Goal: Task Accomplishment & Management: Use online tool/utility

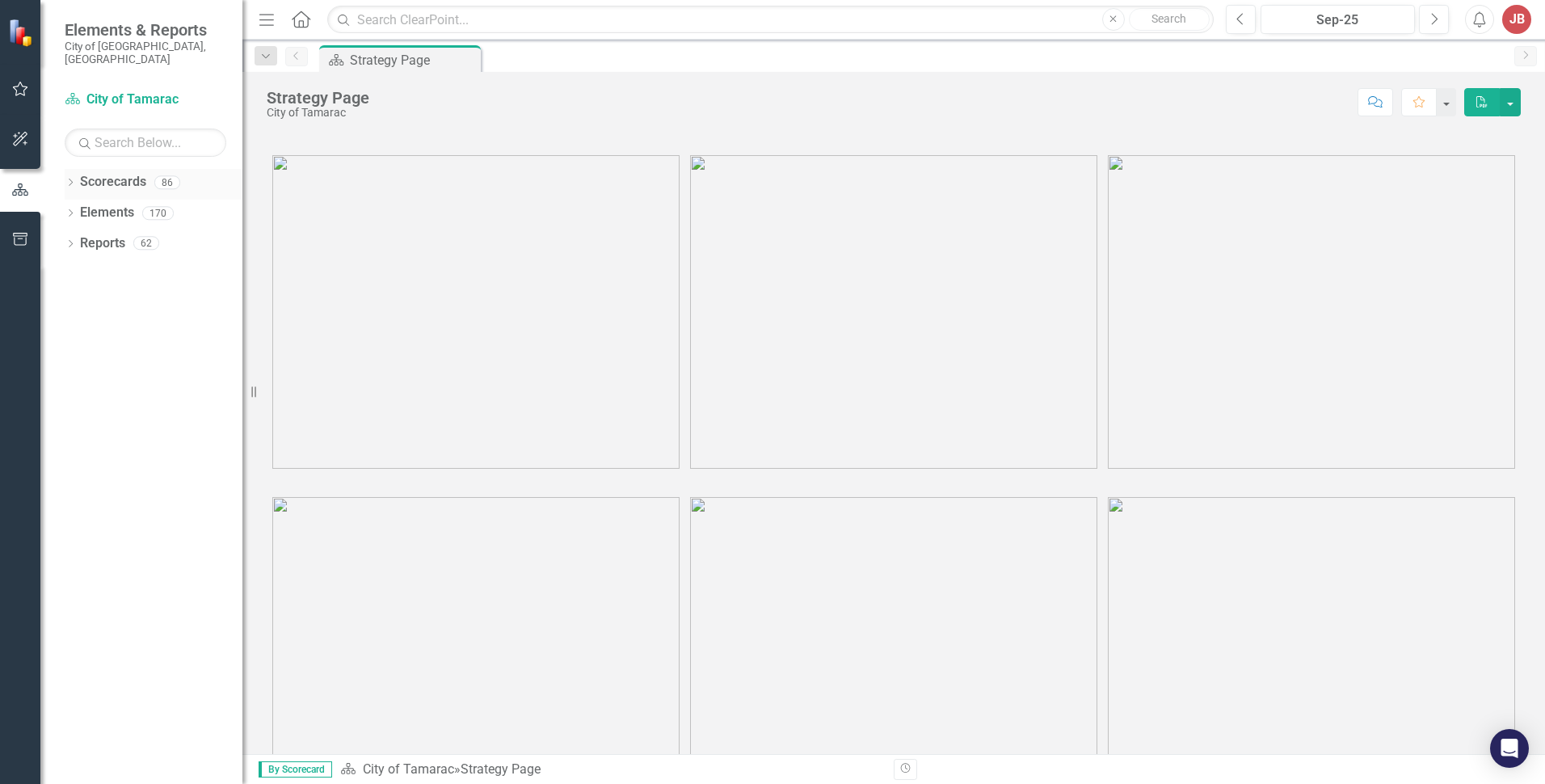
click at [71, 179] on icon "Dropdown" at bounding box center [70, 183] width 11 height 9
click at [82, 207] on icon "Dropdown" at bounding box center [79, 212] width 12 height 9
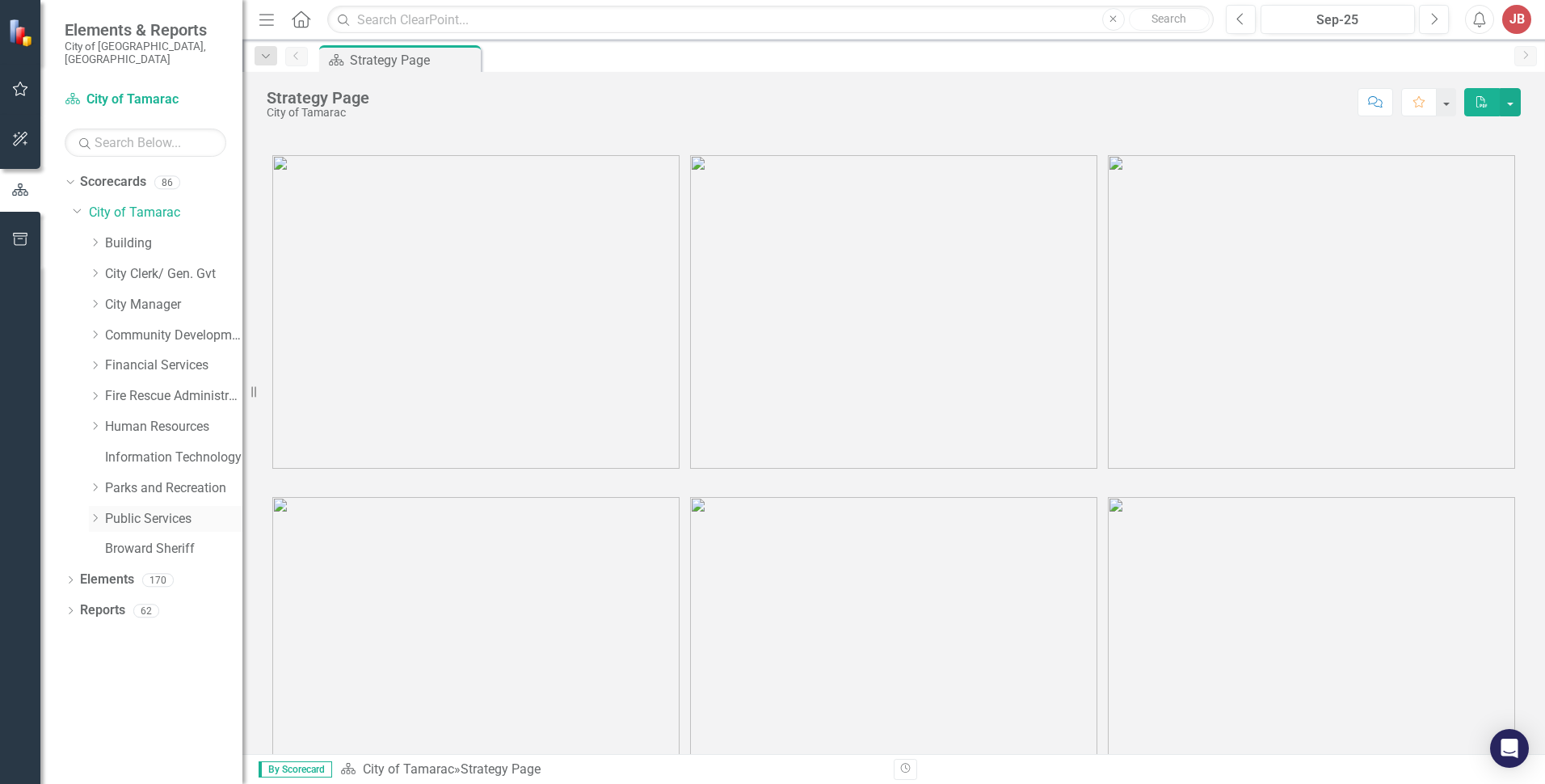
click at [93, 513] on icon "Dropdown" at bounding box center [95, 517] width 12 height 9
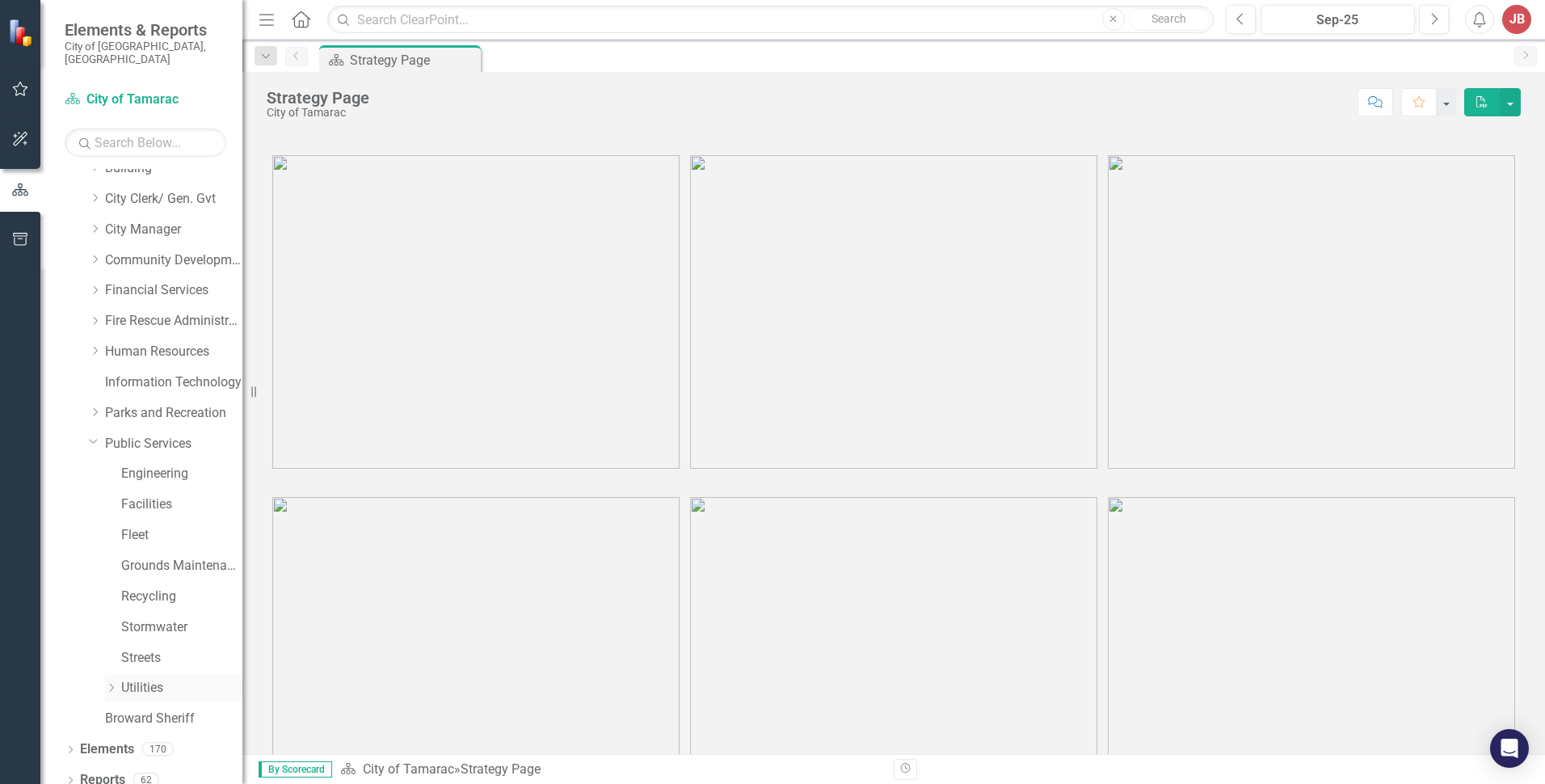
click at [109, 682] on icon "Dropdown" at bounding box center [111, 687] width 12 height 9
click at [179, 685] on div "Water Treatment Plant" at bounding box center [190, 688] width 105 height 27
click at [187, 679] on link "Water Treatment Plant" at bounding box center [190, 688] width 105 height 19
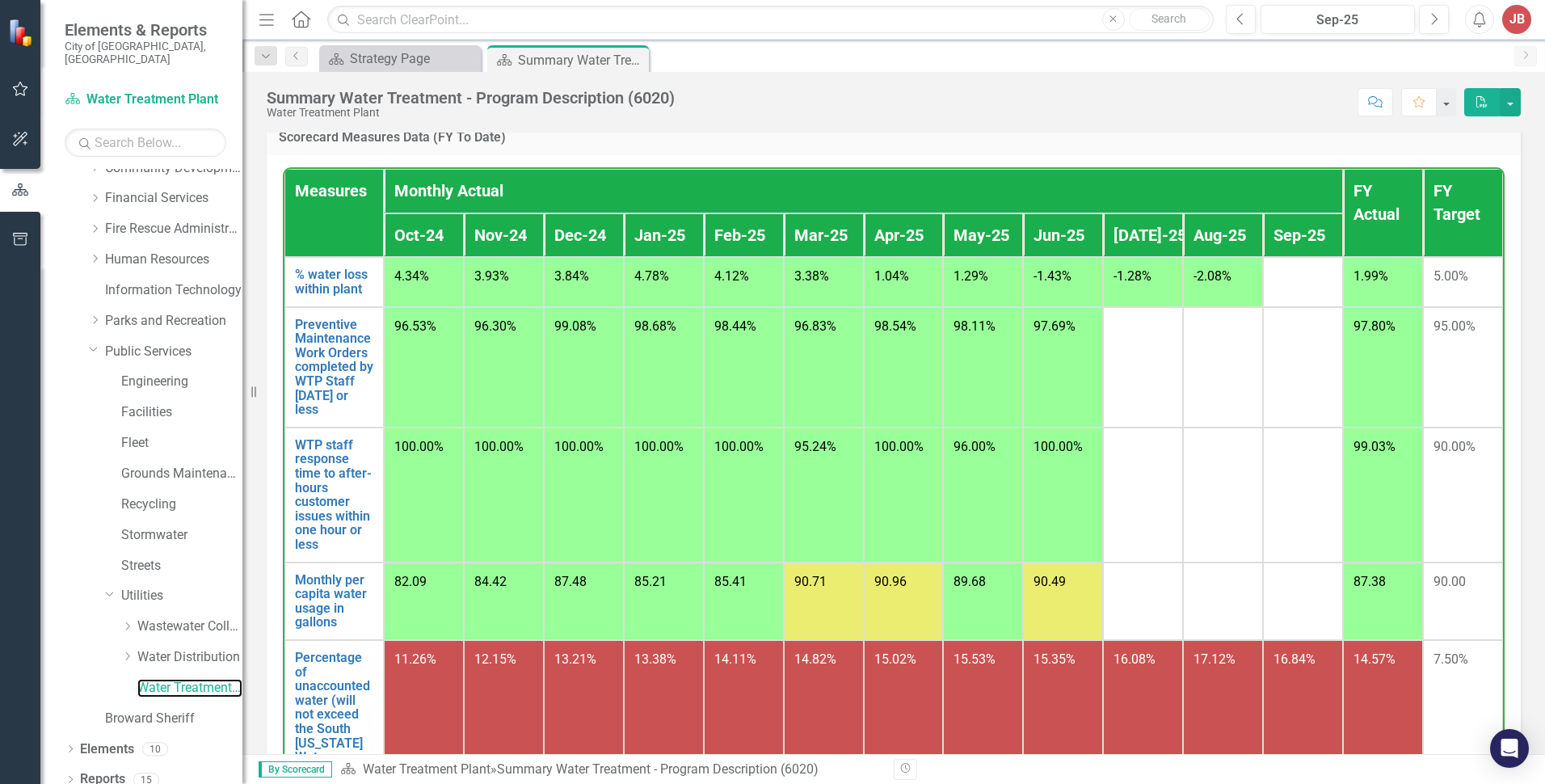
scroll to position [1328, 0]
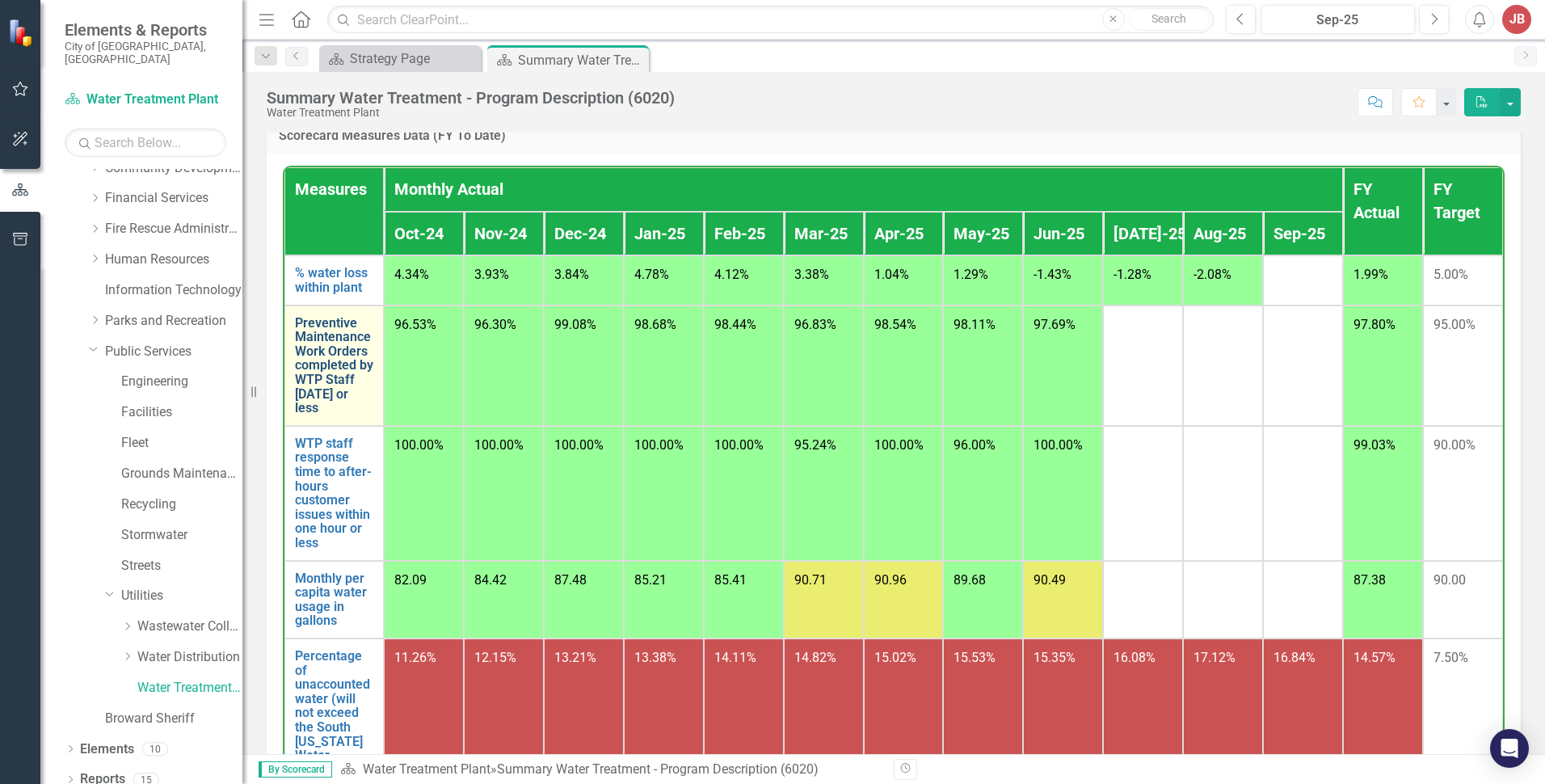
click at [339, 357] on link "Preventive Maintenance Work Orders completed by WTP Staff [DATE] or less" at bounding box center [334, 365] width 78 height 99
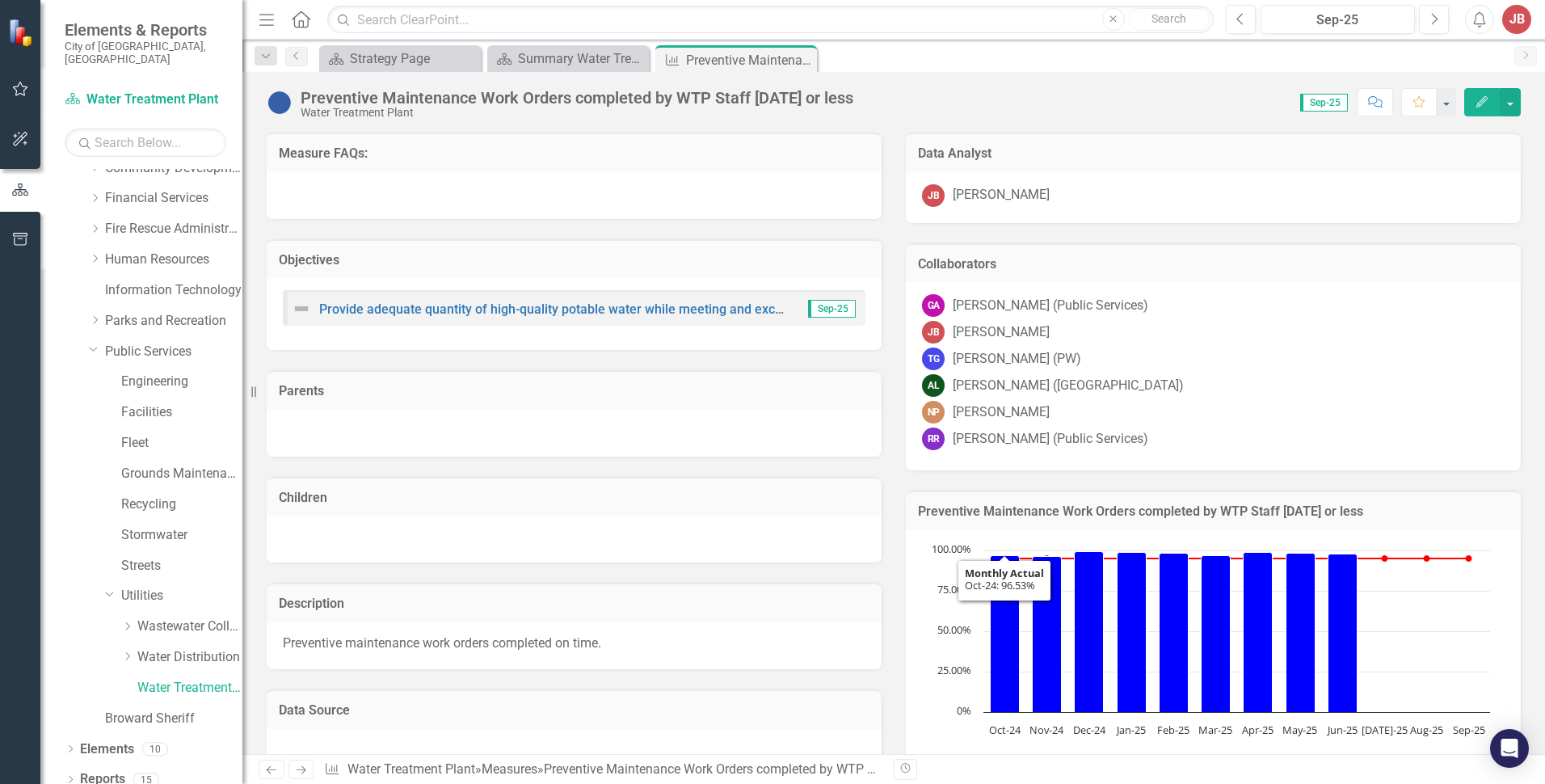
scroll to position [594, 0]
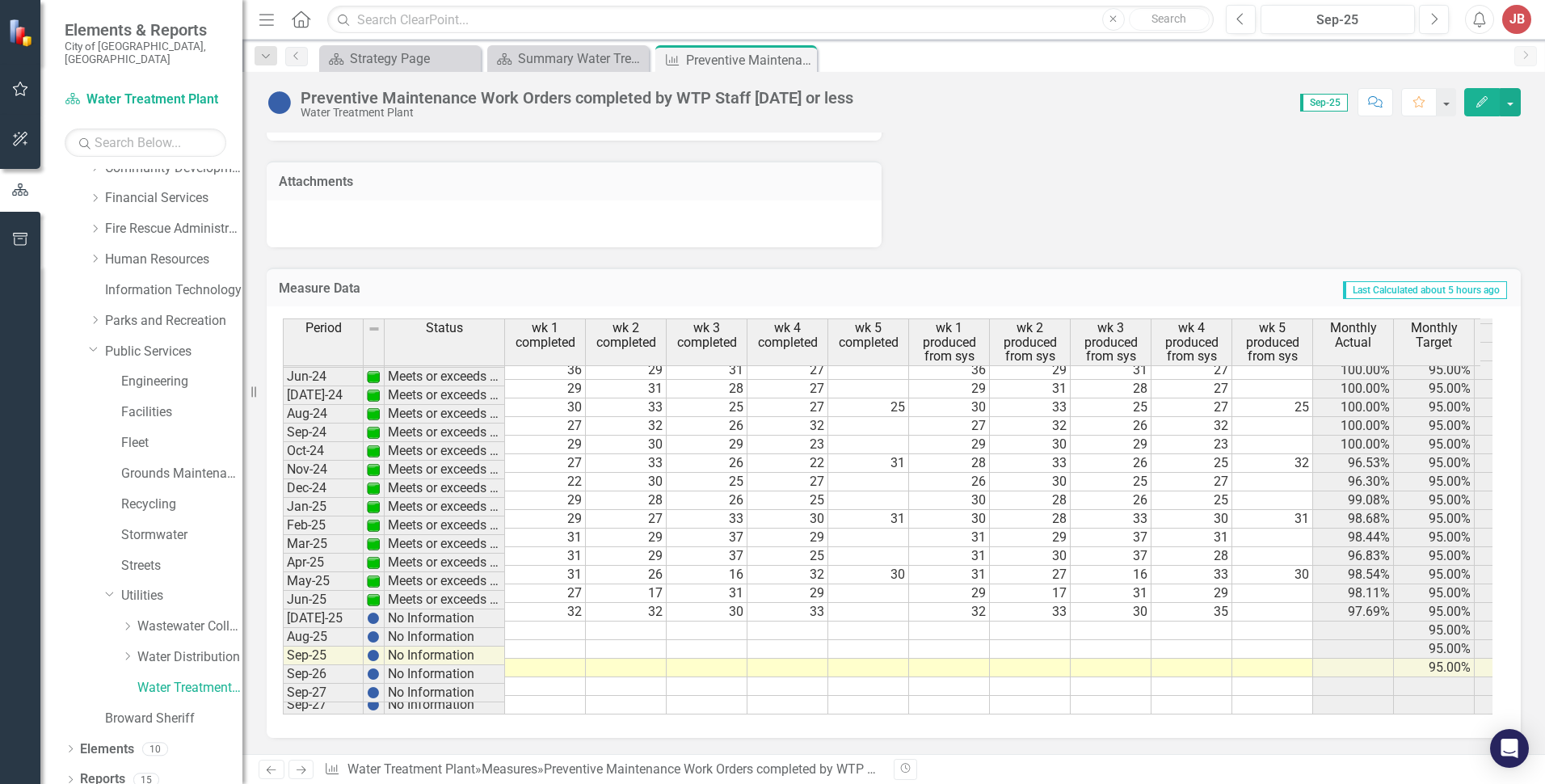
click at [572, 621] on td at bounding box center [546, 631] width 81 height 19
click at [562, 621] on td at bounding box center [546, 631] width 81 height 19
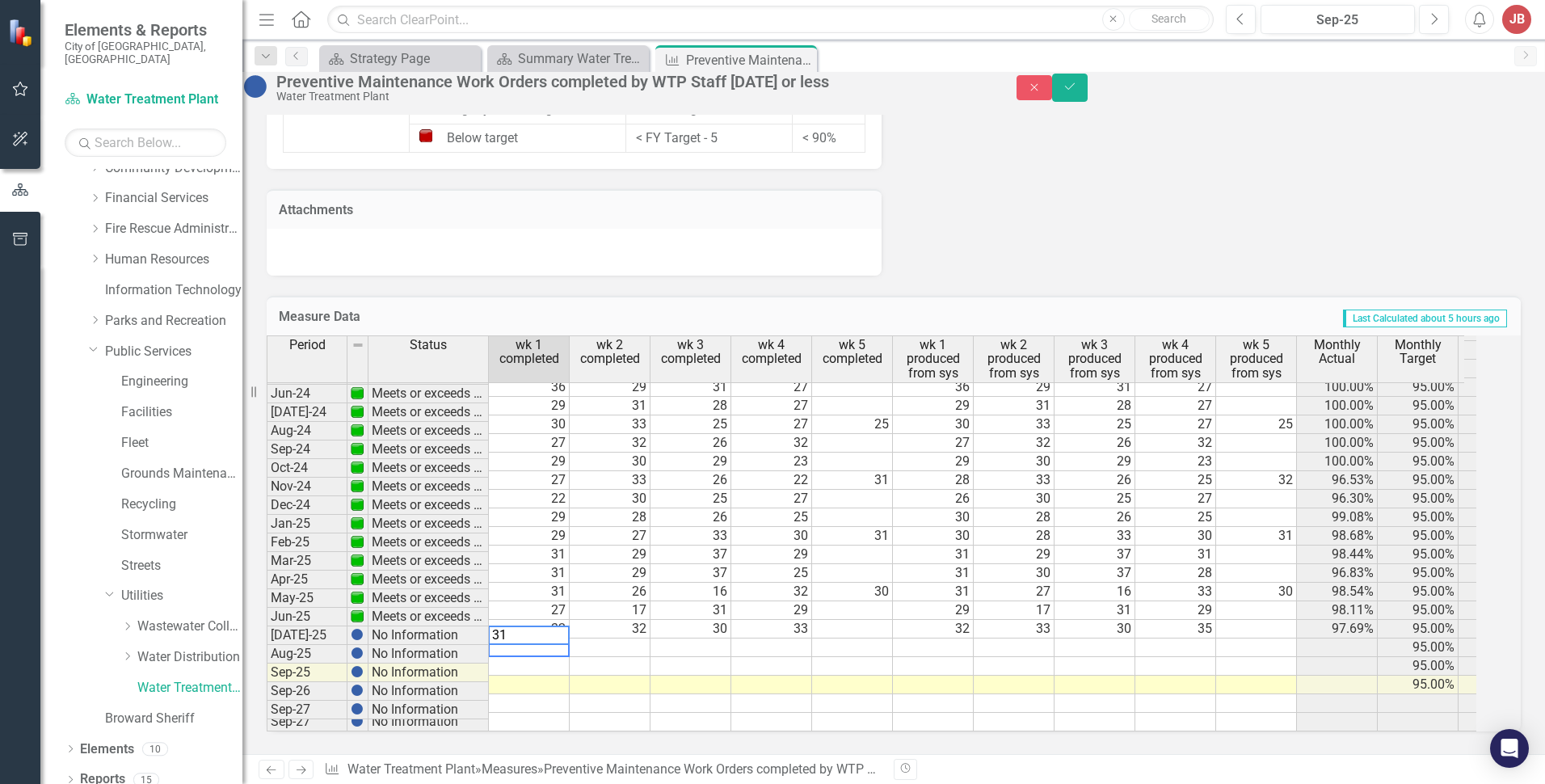
click at [945, 639] on td at bounding box center [934, 648] width 81 height 19
click at [633, 639] on td at bounding box center [610, 648] width 81 height 19
click at [267, 629] on div "Period Status wk 1 completed wk 2 completed wk 3 completed wk 4 completed wk 5 …" at bounding box center [267, 419] width 0 height 625
click at [1046, 639] on td at bounding box center [1014, 648] width 81 height 19
click at [1101, 639] on td at bounding box center [1095, 648] width 81 height 19
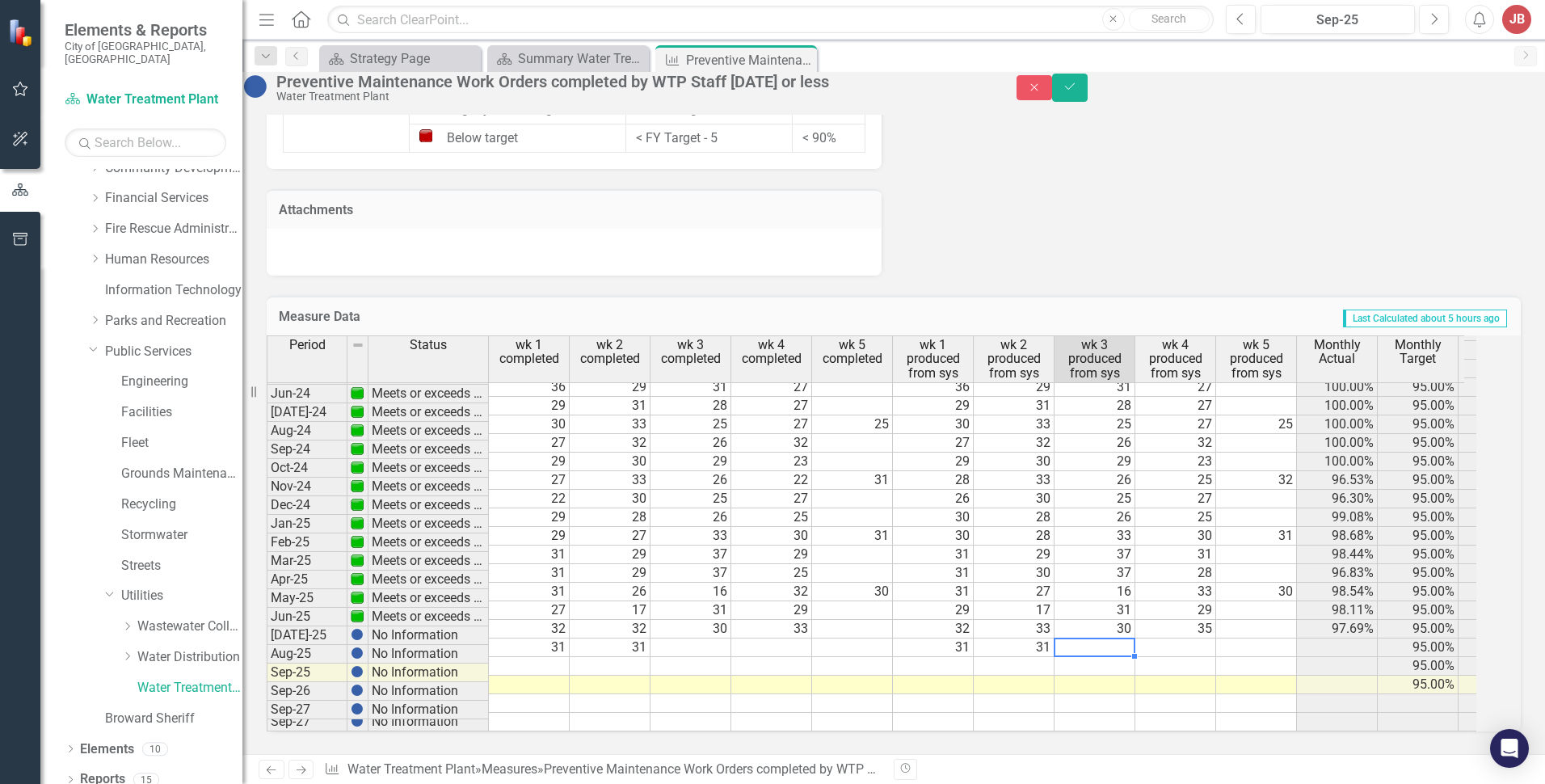
click at [716, 639] on td at bounding box center [691, 648] width 81 height 19
click at [267, 611] on div "Period Status wk 1 completed wk 2 completed wk 3 completed wk 4 completed wk 5 …" at bounding box center [267, 419] width 0 height 625
click at [1199, 639] on td at bounding box center [1176, 648] width 81 height 19
click at [813, 639] on td at bounding box center [772, 648] width 81 height 19
click at [1216, 639] on td at bounding box center [1176, 648] width 81 height 19
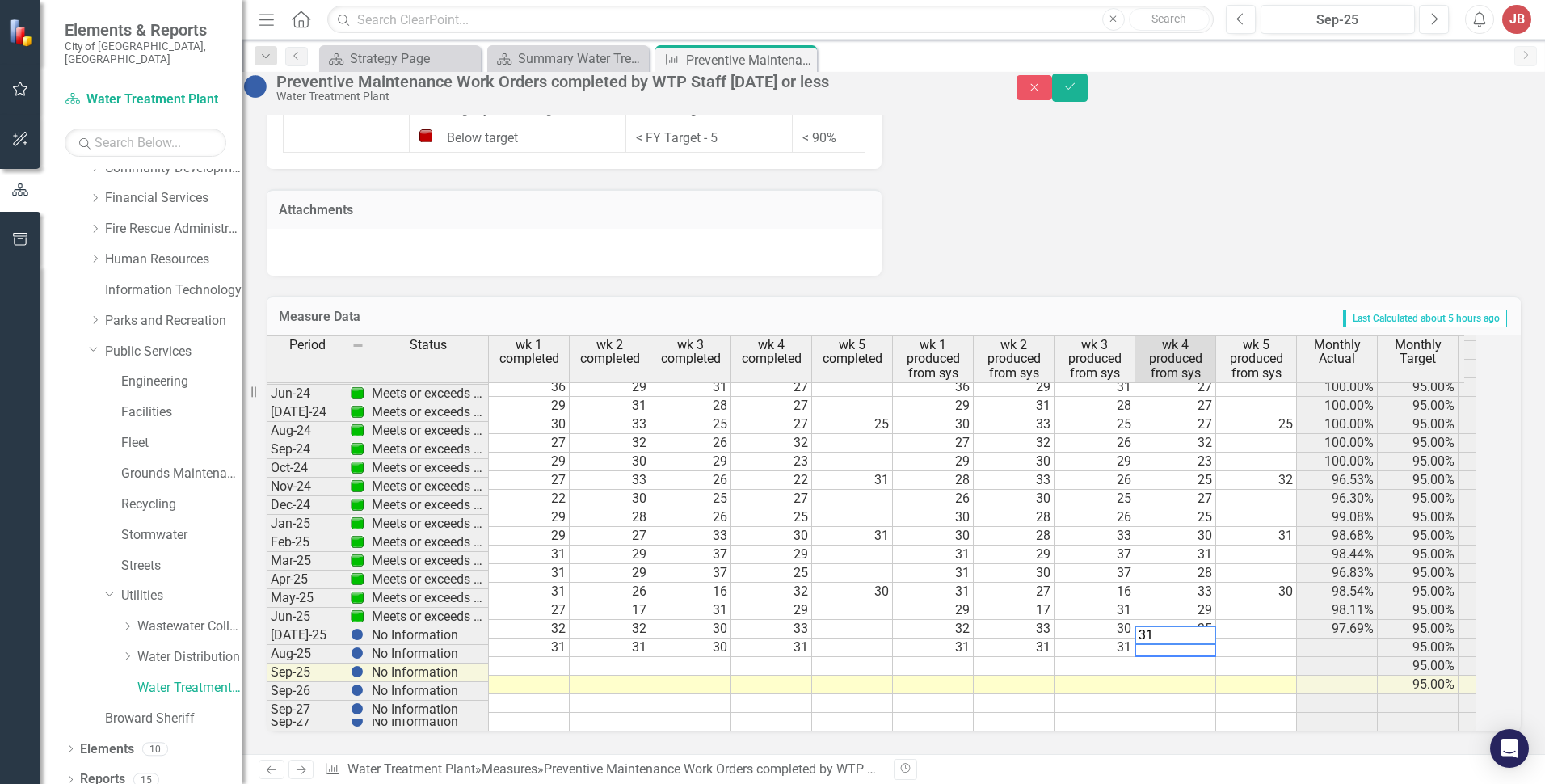
click at [267, 628] on div "Period Status wk 1 completed wk 2 completed wk 3 completed wk 4 completed wk 5 …" at bounding box center [267, 419] width 0 height 625
click at [872, 639] on td at bounding box center [853, 648] width 81 height 19
click at [1273, 639] on td at bounding box center [1257, 648] width 81 height 19
type textarea "21"
click at [1258, 620] on td at bounding box center [1257, 629] width 81 height 19
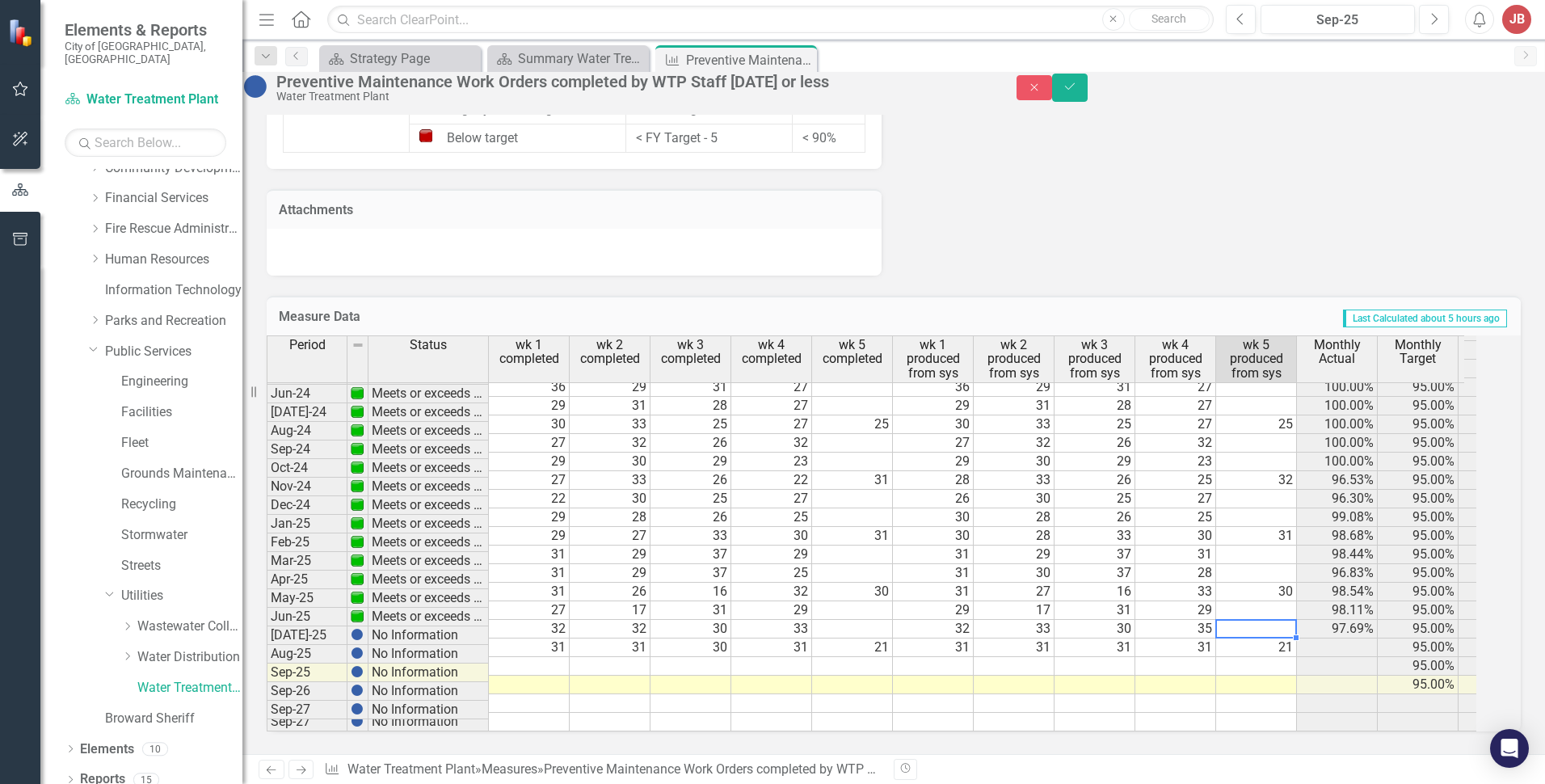
click at [561, 657] on td at bounding box center [529, 666] width 81 height 19
click at [1078, 91] on icon "Save" at bounding box center [1070, 86] width 15 height 11
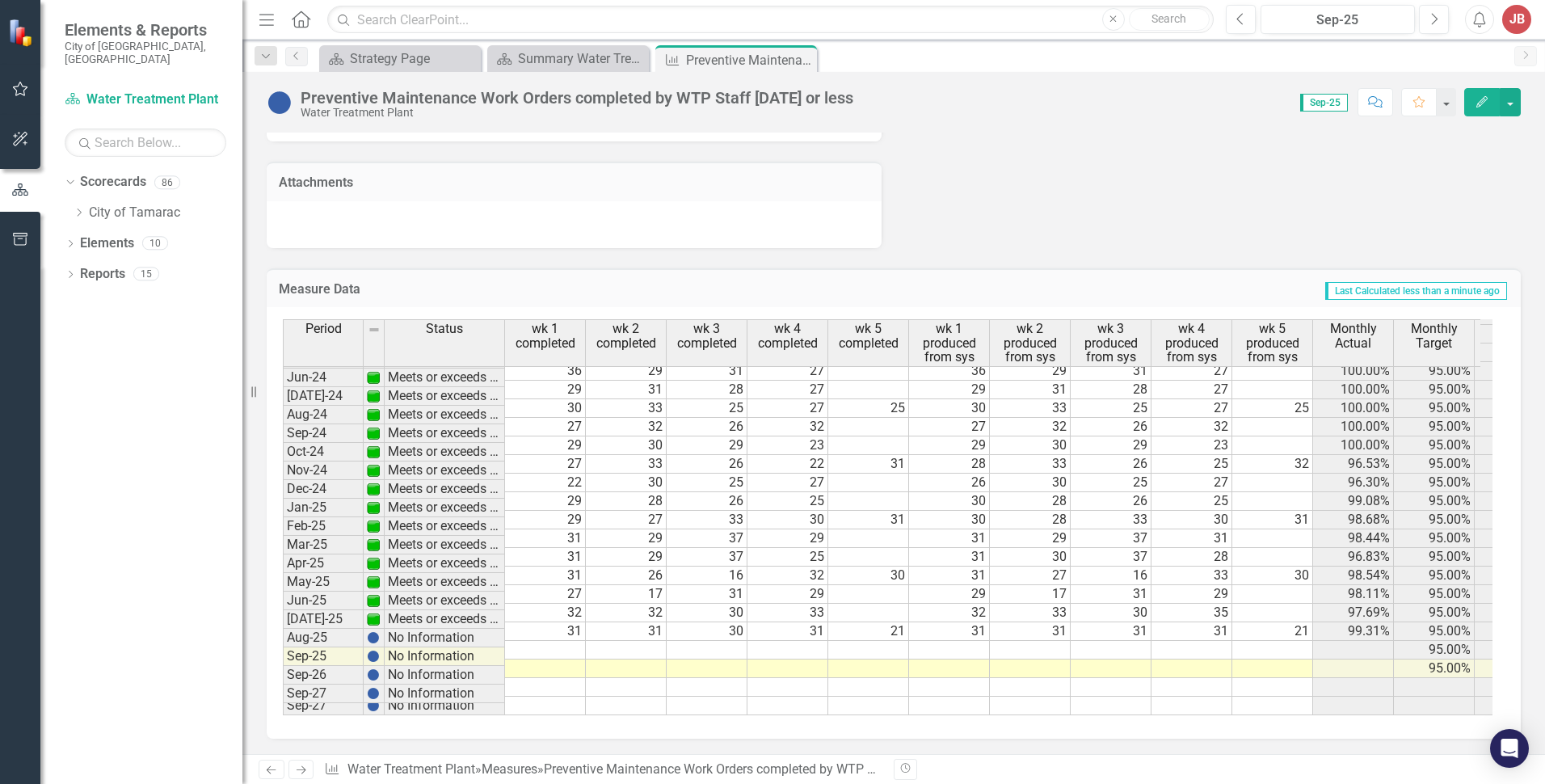
scroll to position [1168, 0]
click at [560, 640] on td at bounding box center [546, 650] width 81 height 19
